Goal: Transaction & Acquisition: Purchase product/service

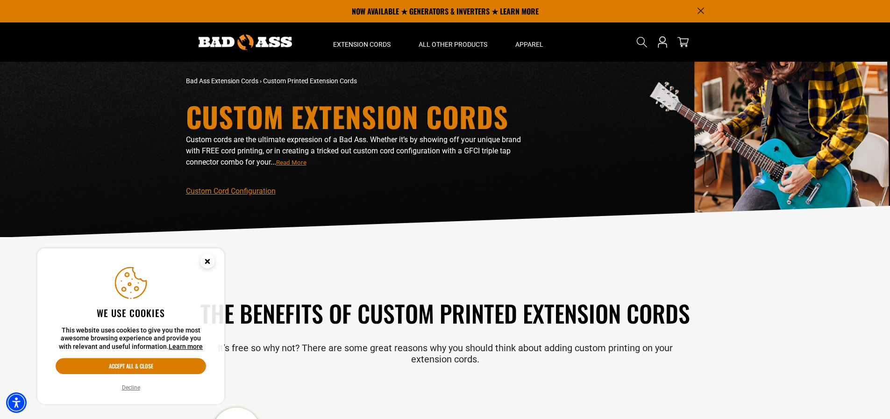
click at [210, 263] on circle "Cookie Consent" at bounding box center [207, 261] width 14 height 14
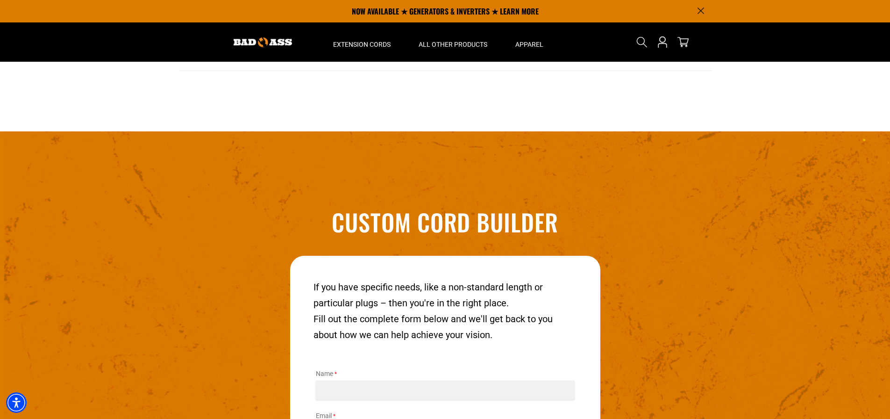
scroll to position [514, 0]
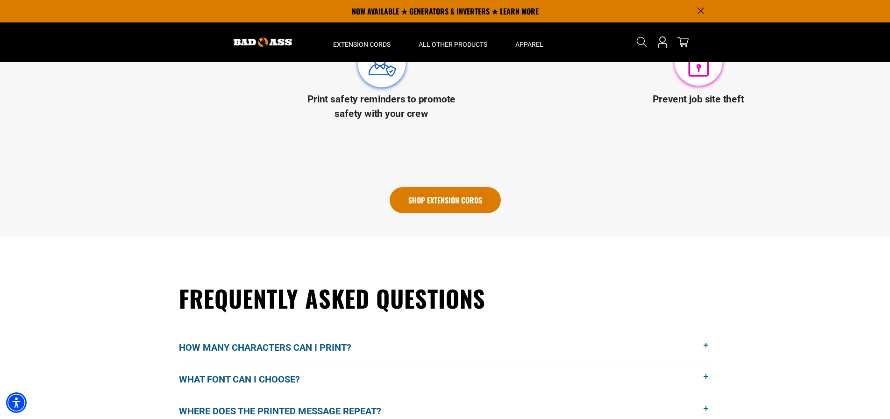
click at [452, 193] on link "Shop Extension Cords" at bounding box center [445, 200] width 111 height 26
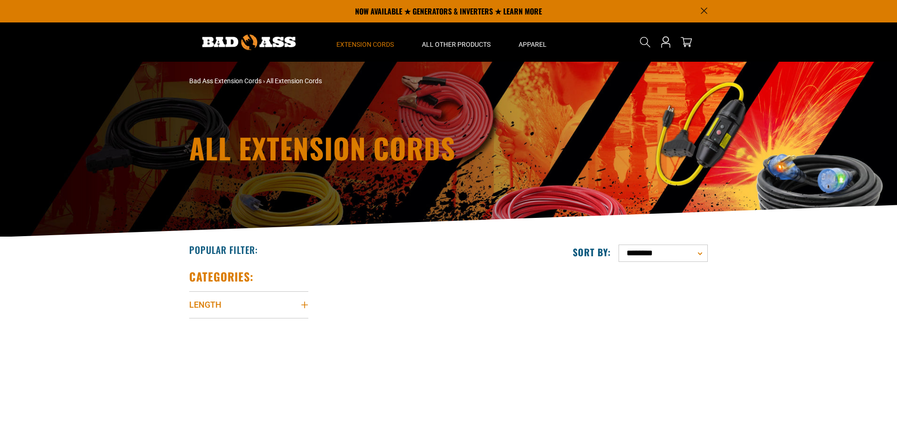
click at [301, 301] on icon "Length" at bounding box center [304, 304] width 7 height 7
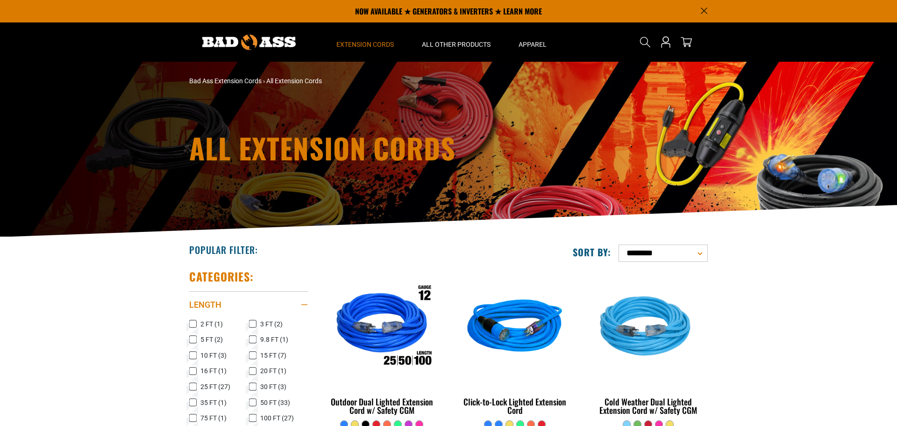
click at [251, 412] on icon at bounding box center [252, 418] width 7 height 12
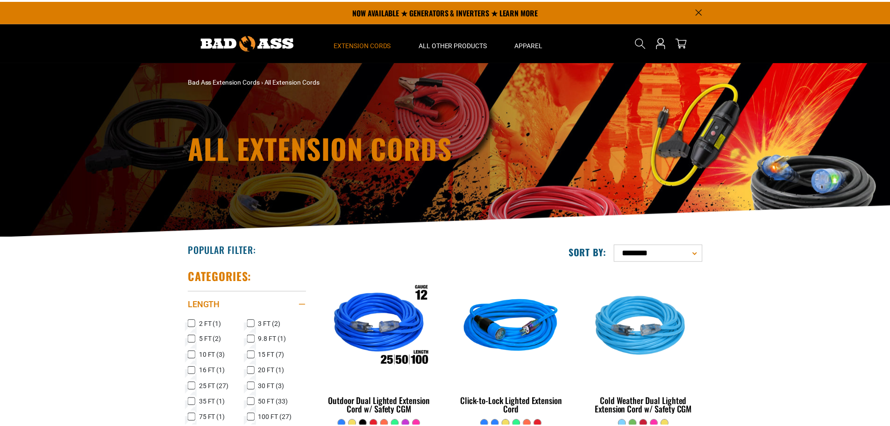
scroll to position [140, 0]
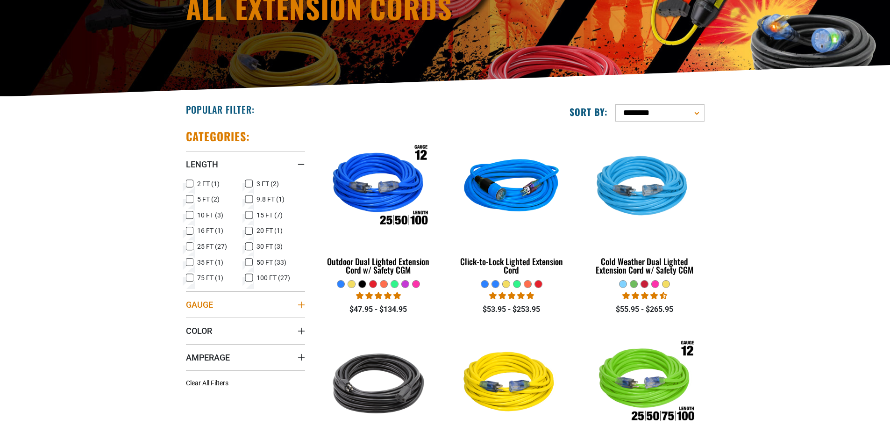
click at [299, 304] on icon "Gauge" at bounding box center [301, 304] width 7 height 7
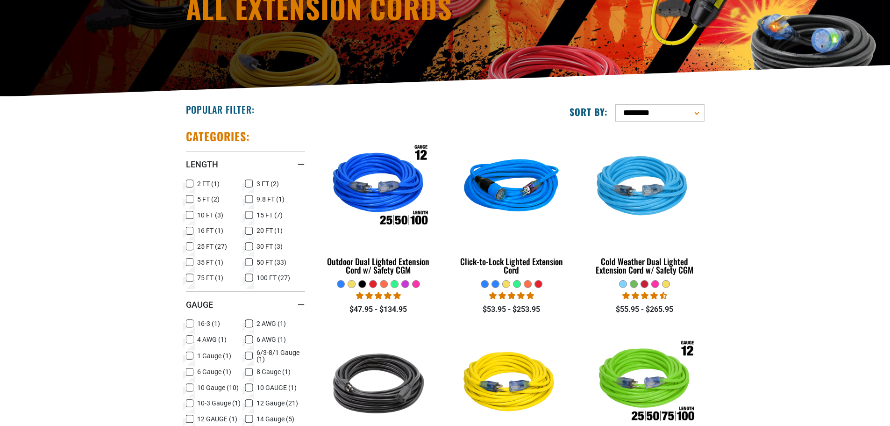
scroll to position [280, 0]
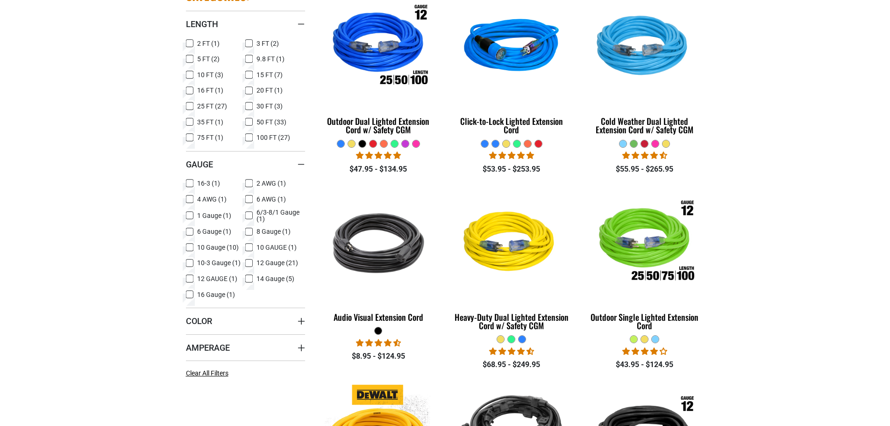
click at [248, 262] on icon at bounding box center [248, 263] width 7 height 12
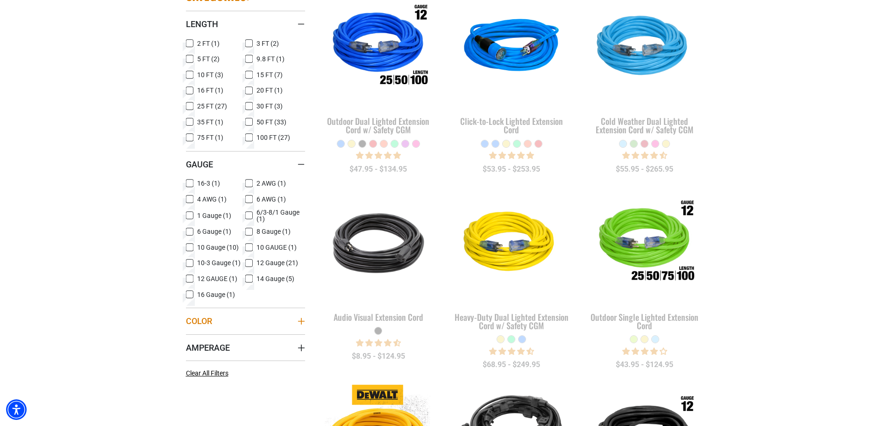
click at [301, 320] on icon "Color" at bounding box center [301, 321] width 7 height 7
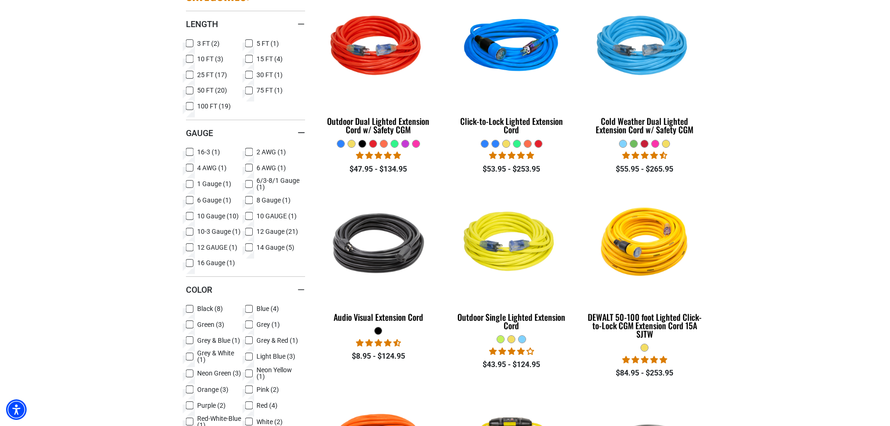
scroll to position [374, 0]
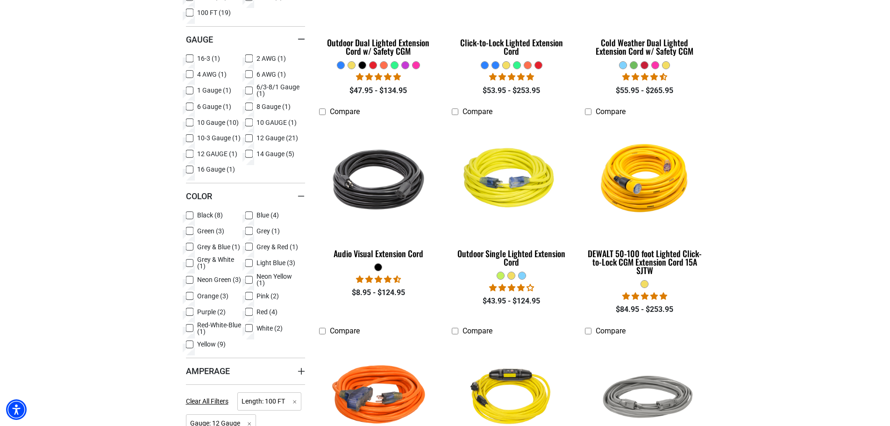
click at [250, 213] on icon at bounding box center [248, 215] width 7 height 12
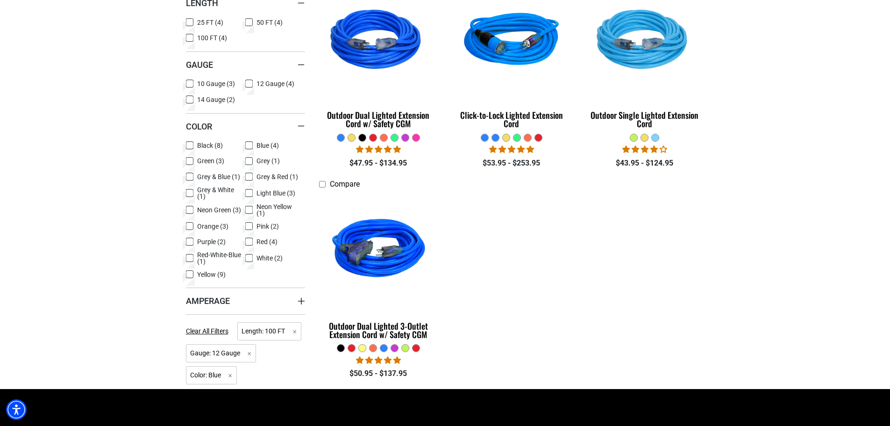
scroll to position [327, 0]
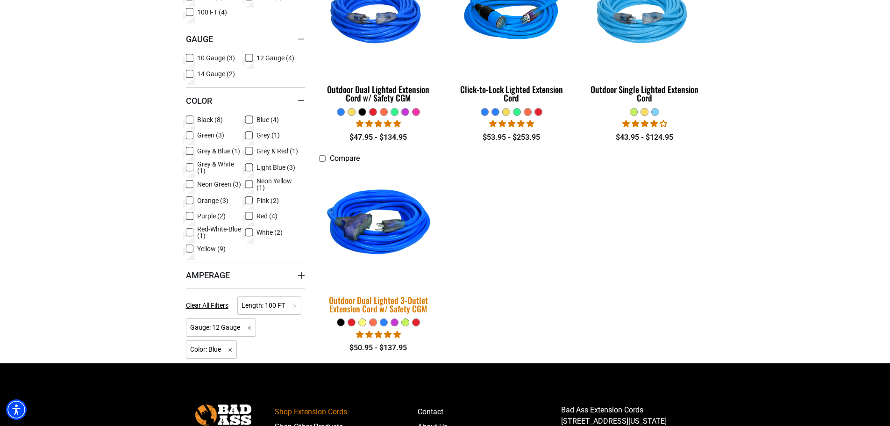
click at [378, 304] on div "Outdoor Dual Lighted 3-Outlet Extension Cord w/ Safety CGM" at bounding box center [378, 304] width 119 height 17
